Goal: Transaction & Acquisition: Purchase product/service

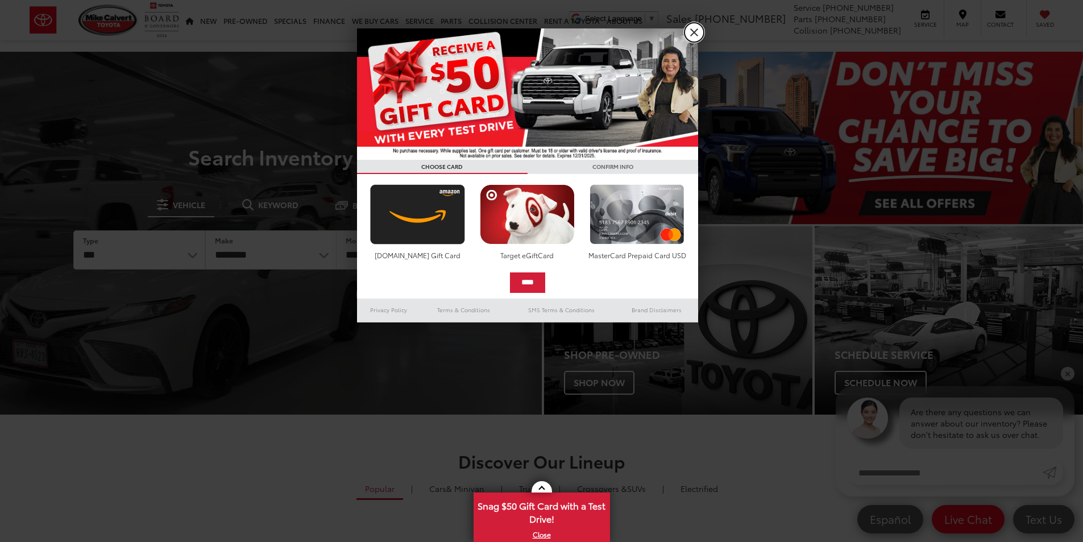
click at [696, 31] on link "X" at bounding box center [693, 32] width 19 height 19
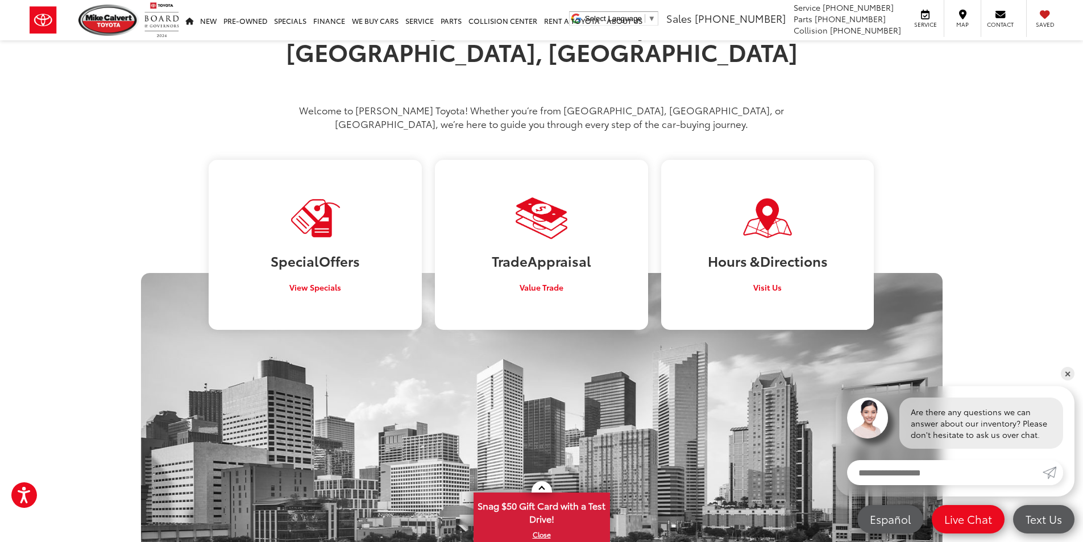
scroll to position [633, 0]
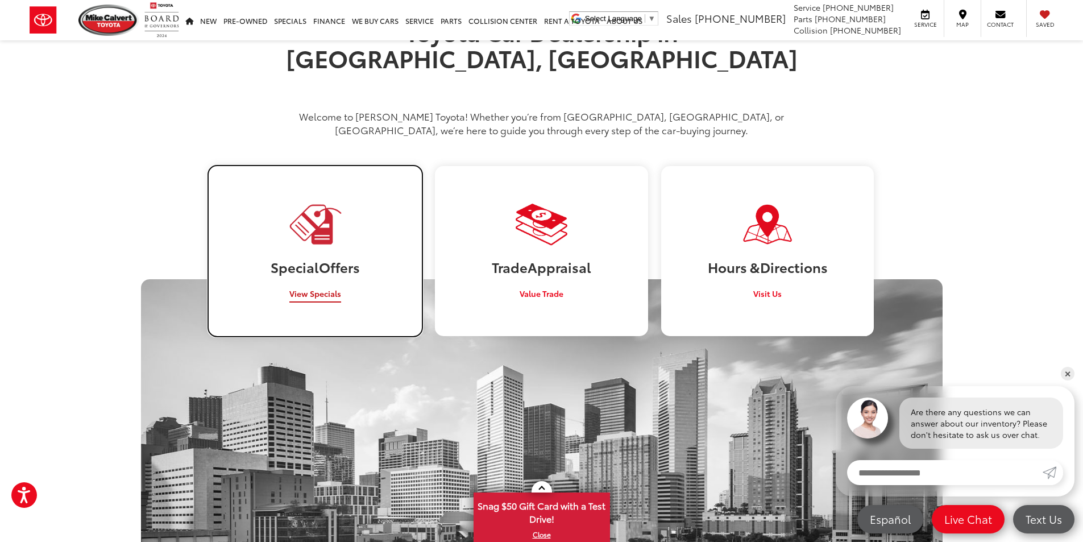
click at [350, 263] on link "Special Offers View Specials" at bounding box center [315, 251] width 213 height 170
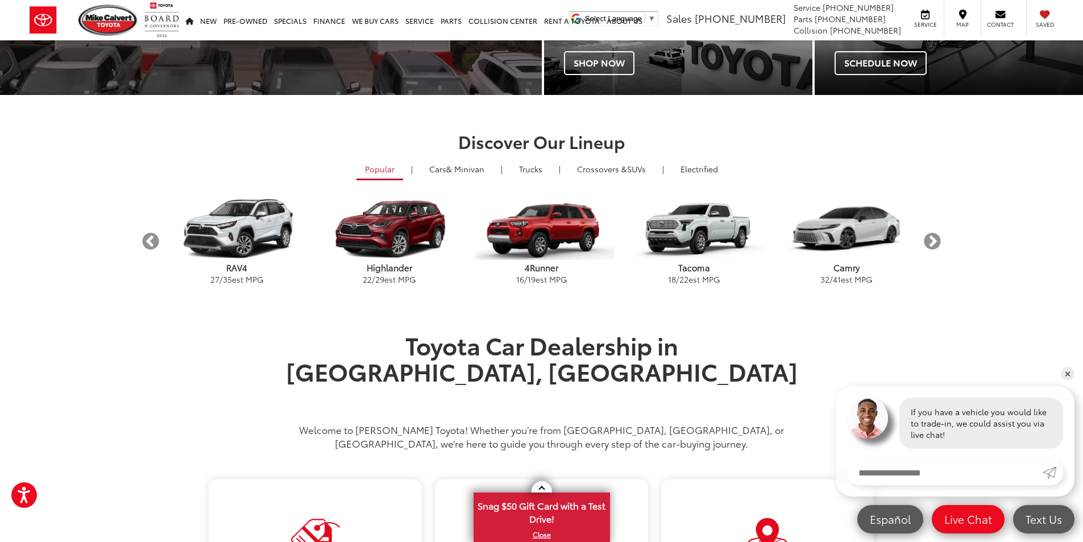
scroll to position [373, 0]
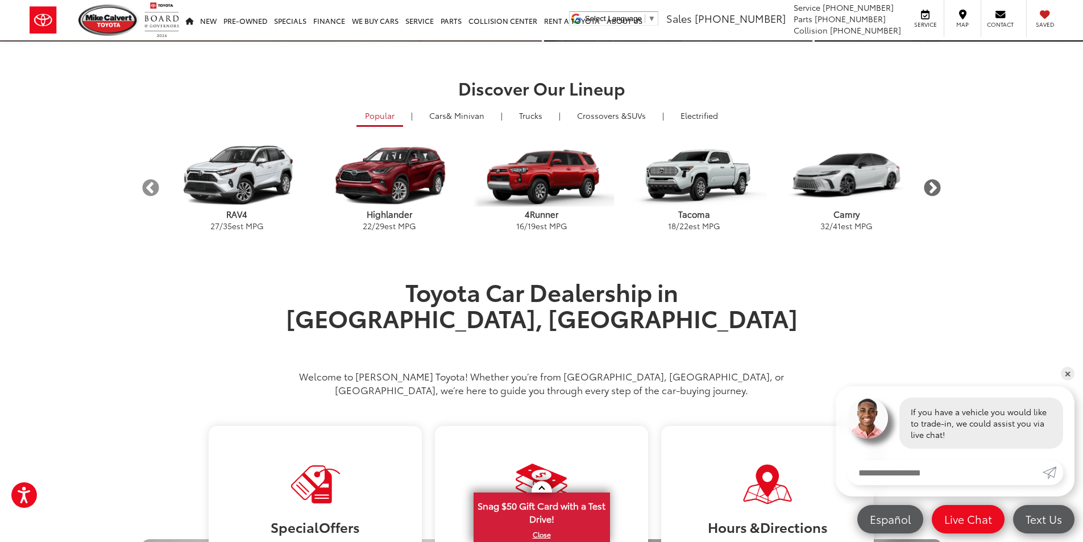
click at [936, 182] on button "Next" at bounding box center [932, 188] width 20 height 20
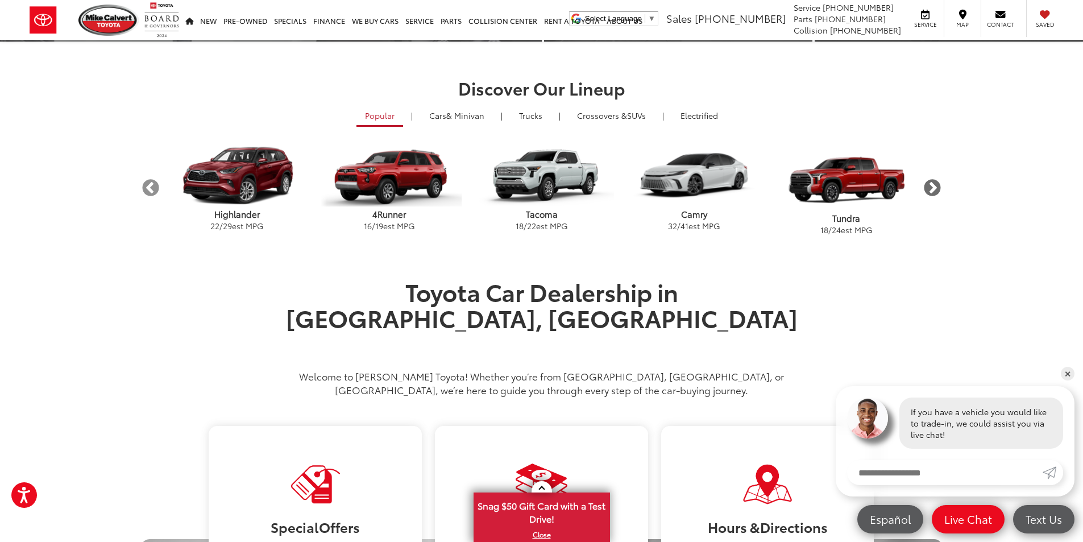
click at [936, 182] on button "Next" at bounding box center [932, 188] width 20 height 20
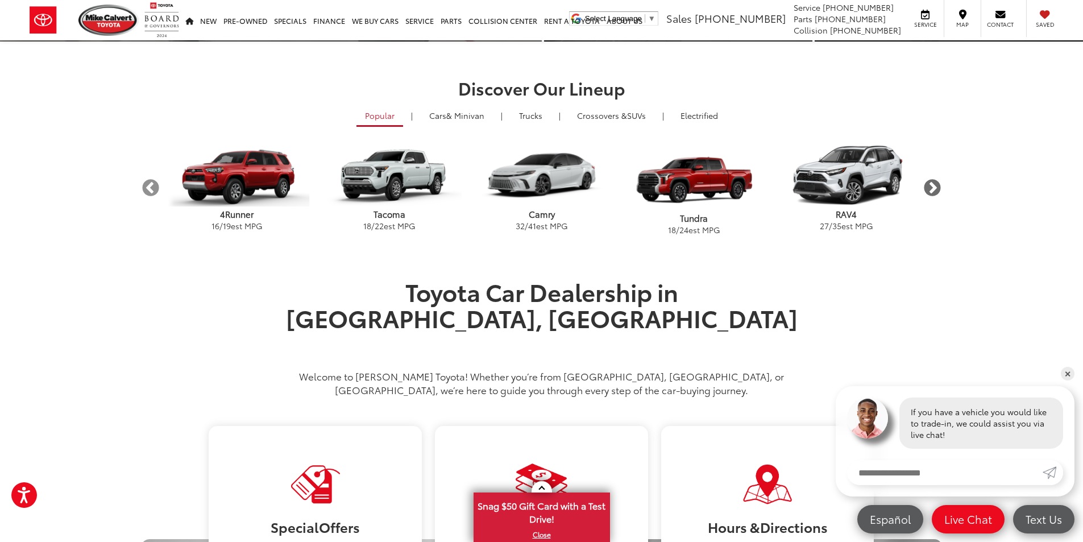
click at [936, 182] on button "Next" at bounding box center [932, 188] width 20 height 20
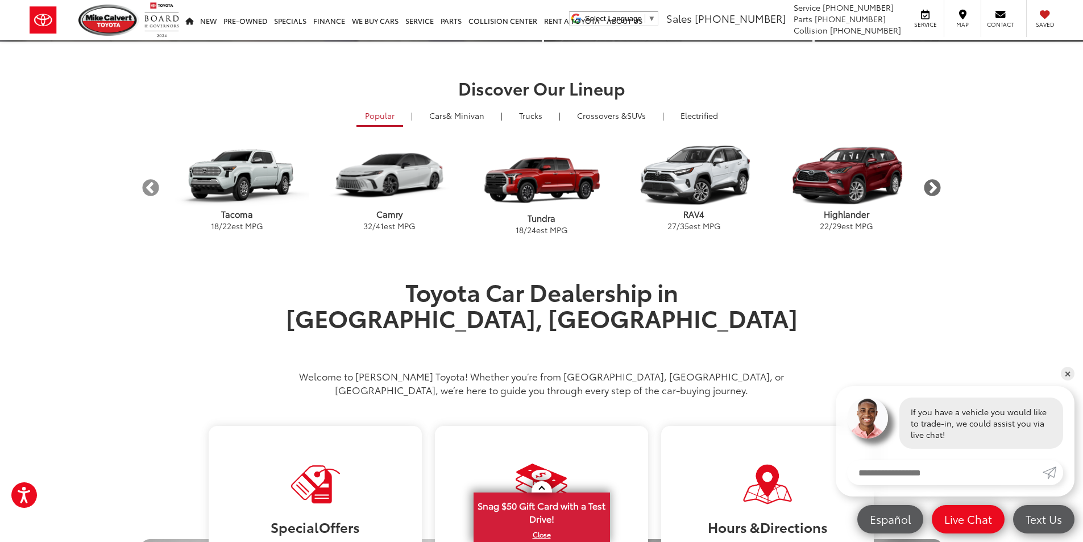
click at [936, 182] on button "Next" at bounding box center [932, 188] width 20 height 20
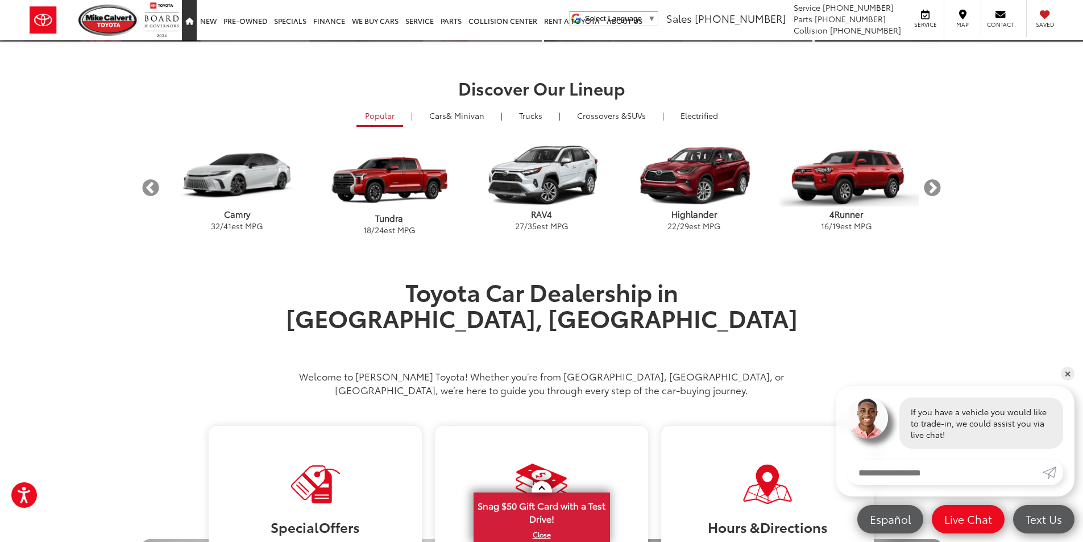
click at [189, 21] on icon "Home" at bounding box center [189, 21] width 8 height 7
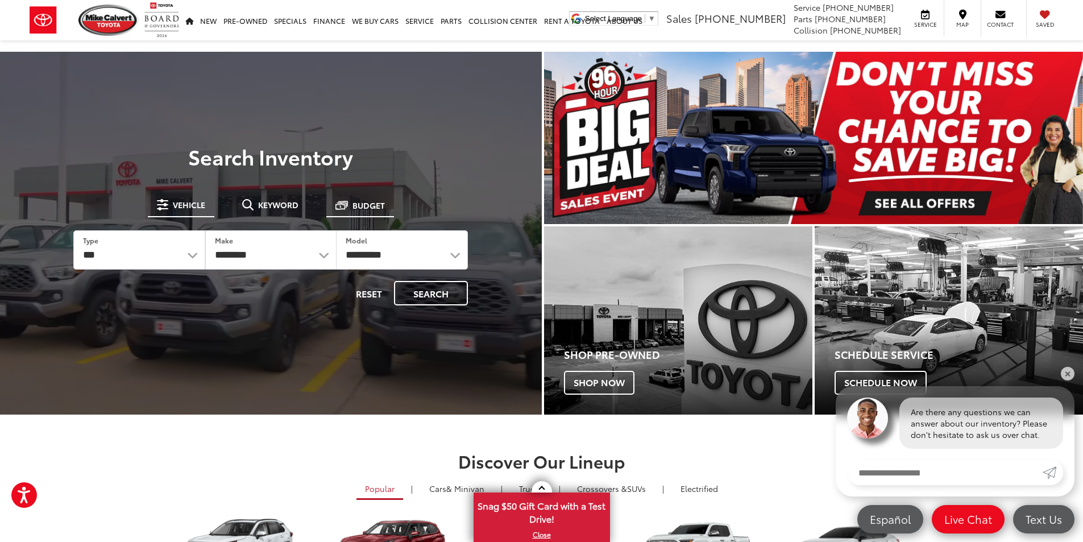
click at [365, 201] on span "Budget" at bounding box center [368, 205] width 32 height 8
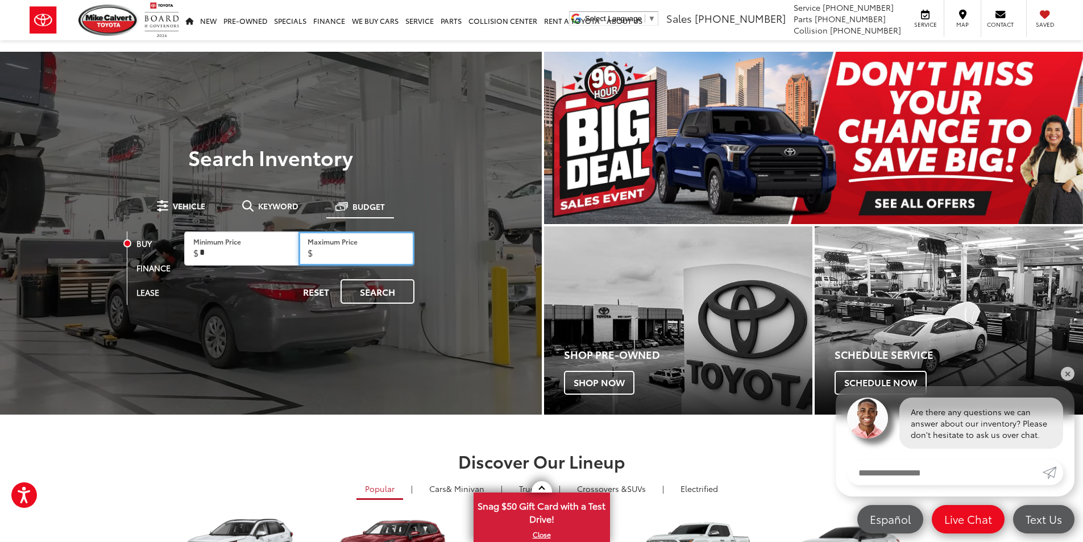
click at [332, 252] on input "Maximum Price" at bounding box center [356, 248] width 117 height 34
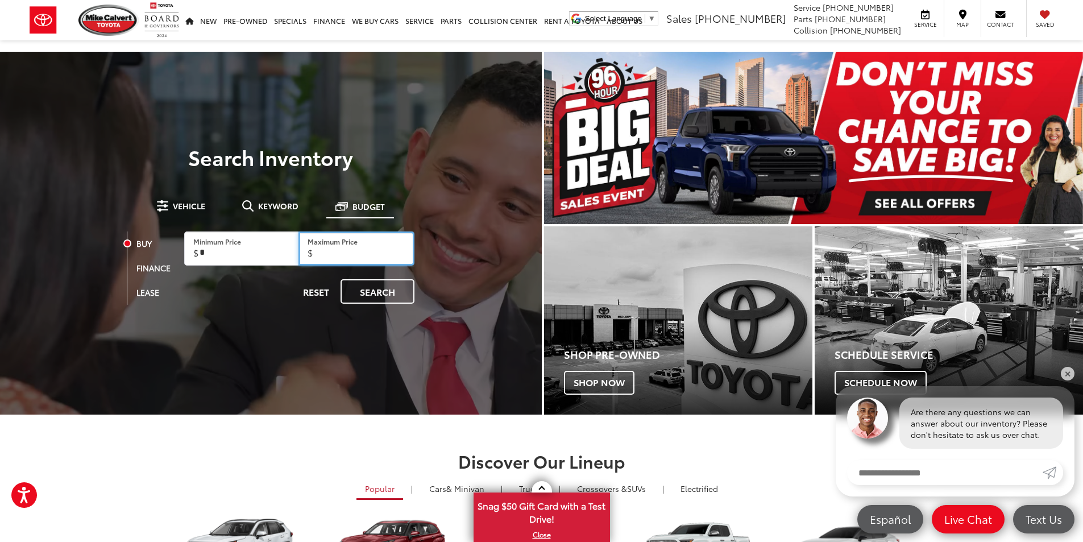
click at [332, 252] on input "Maximum Price" at bounding box center [356, 248] width 117 height 34
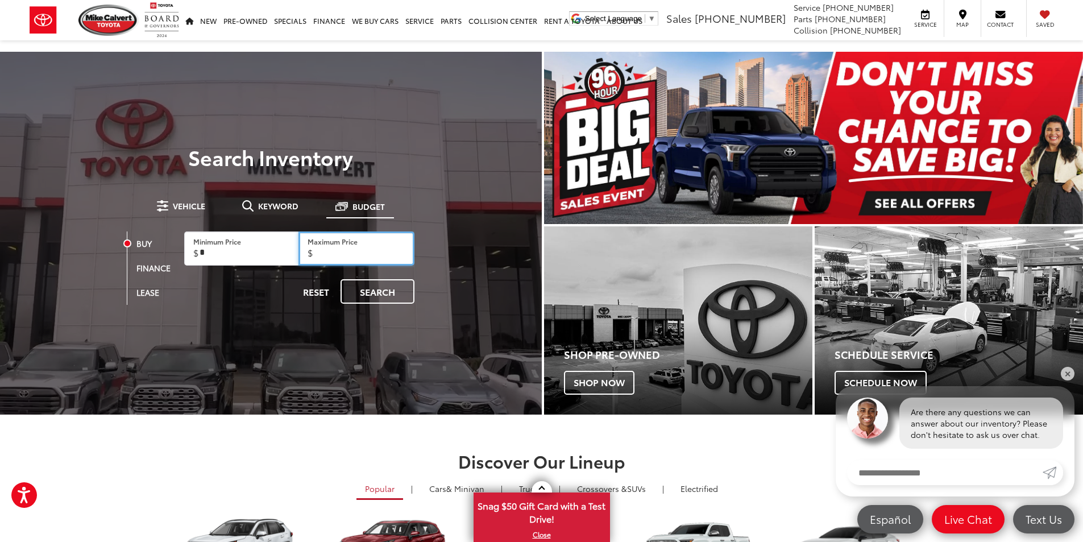
type input "*"
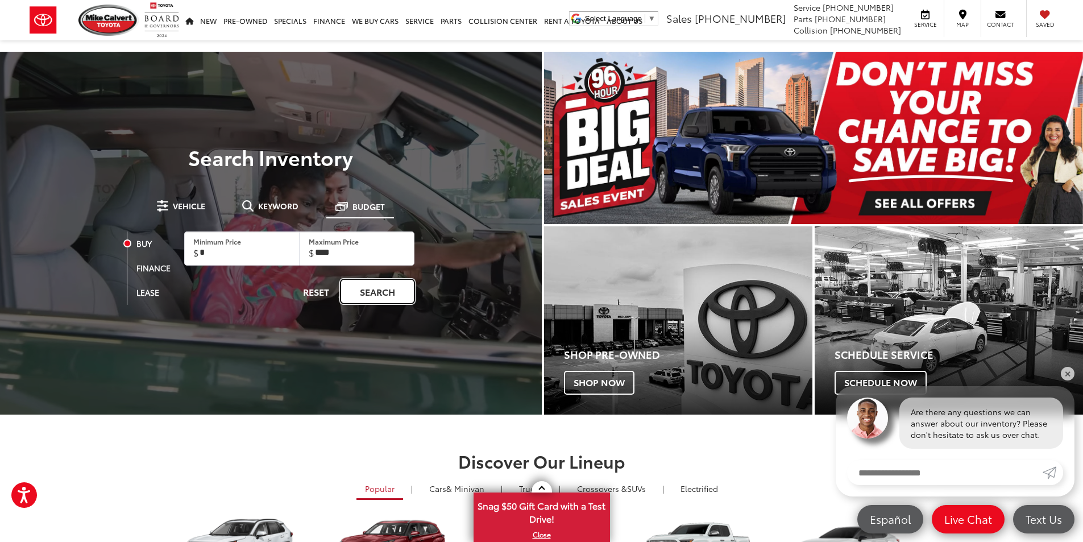
type input "*****"
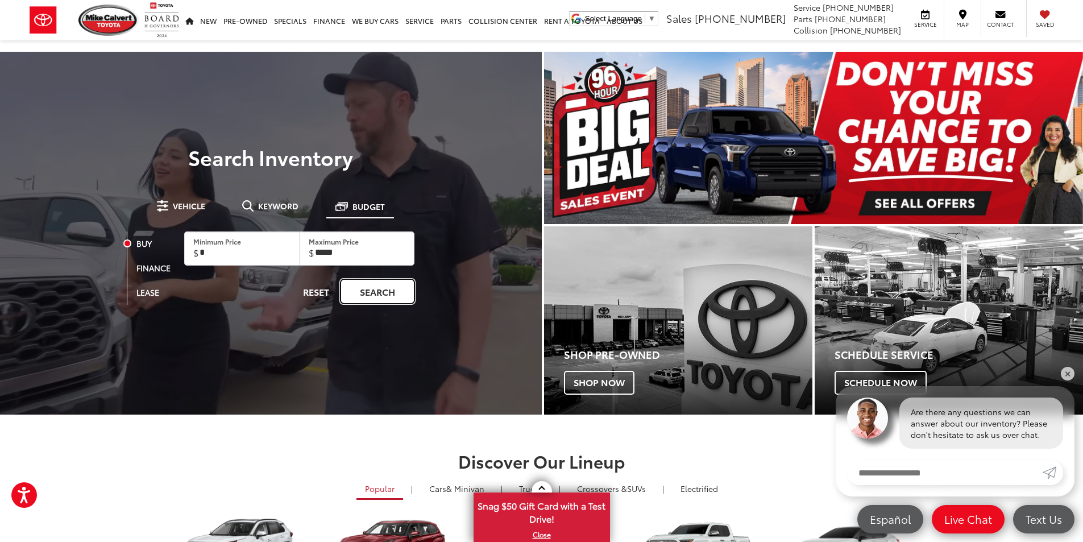
click at [404, 290] on link "Search" at bounding box center [377, 291] width 74 height 24
